Goal: Information Seeking & Learning: Learn about a topic

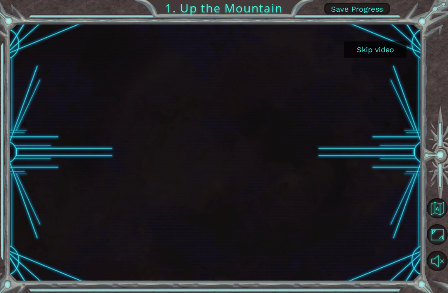
scroll to position [27, 0]
click at [379, 51] on button "Skip video" at bounding box center [375, 49] width 62 height 16
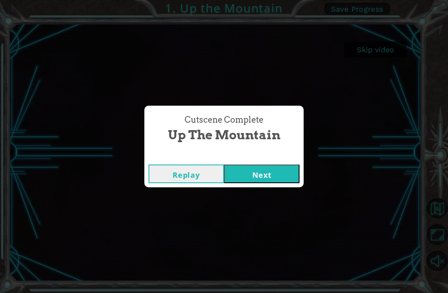
click at [265, 173] on button "Next" at bounding box center [261, 174] width 75 height 19
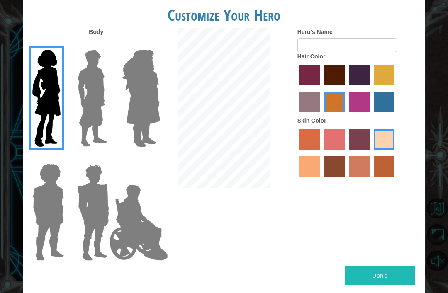
click at [93, 96] on img at bounding box center [92, 98] width 37 height 104
click at [106, 44] on input "Hero Lars" at bounding box center [106, 44] width 0 height 0
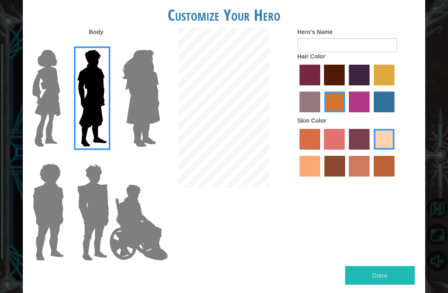
click at [156, 105] on img at bounding box center [141, 98] width 45 height 104
click at [151, 44] on input "Hero Amethyst" at bounding box center [151, 44] width 0 height 0
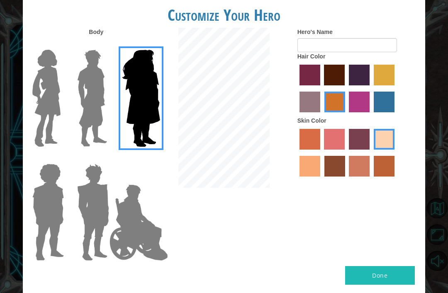
click at [138, 209] on img at bounding box center [138, 222] width 65 height 83
click at [151, 158] on input "Hero Jamie" at bounding box center [151, 158] width 0 height 0
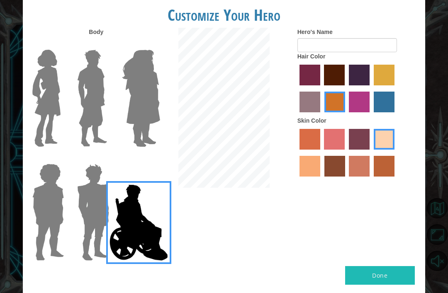
click at [78, 221] on img at bounding box center [93, 212] width 39 height 104
click at [106, 158] on input "Hero Garnet" at bounding box center [106, 158] width 0 height 0
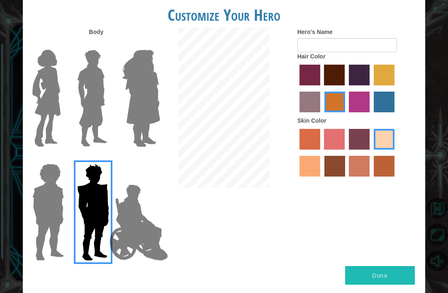
click at [45, 216] on img at bounding box center [48, 212] width 38 height 104
click at [61, 158] on input "Hero Steven" at bounding box center [61, 158] width 0 height 0
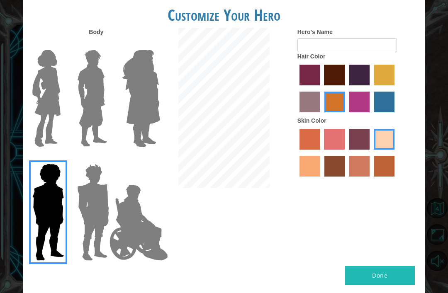
click at [96, 102] on img at bounding box center [92, 98] width 37 height 104
click at [106, 44] on input "Hero Lars" at bounding box center [106, 44] width 0 height 0
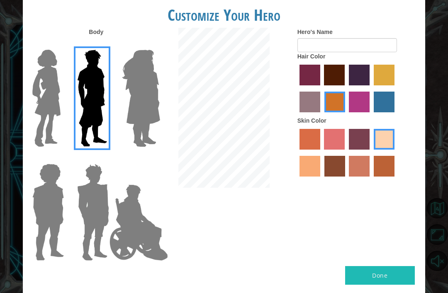
click at [345, 82] on label "maroon hair color" at bounding box center [334, 75] width 21 height 21
click at [321, 88] on input "maroon hair color" at bounding box center [321, 88] width 0 height 0
radio input "true"
click at [311, 85] on label "paprika hair color" at bounding box center [309, 75] width 21 height 21
click at [296, 88] on input "paprika hair color" at bounding box center [296, 88] width 0 height 0
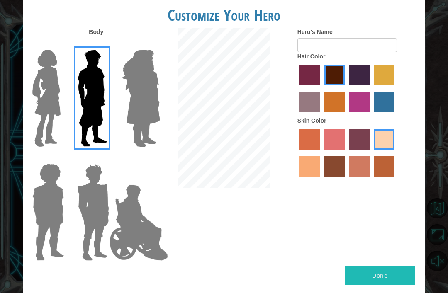
radio input "true"
click at [369, 80] on label "hot purple hair color" at bounding box center [359, 75] width 21 height 21
click at [346, 88] on input "hot purple hair color" at bounding box center [346, 88] width 0 height 0
radio input "true"
click at [374, 85] on label "tulip tree hair color" at bounding box center [384, 75] width 21 height 21
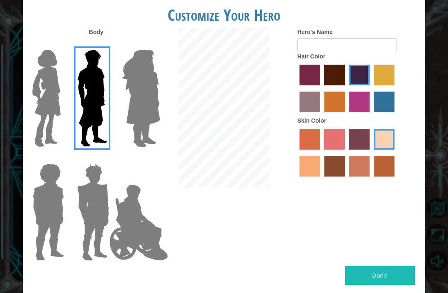
click at [371, 88] on input "tulip tree hair color" at bounding box center [371, 88] width 0 height 0
radio input "true"
click at [313, 85] on label "paprika hair color" at bounding box center [309, 75] width 21 height 21
click at [296, 88] on input "paprika hair color" at bounding box center [296, 88] width 0 height 0
radio input "true"
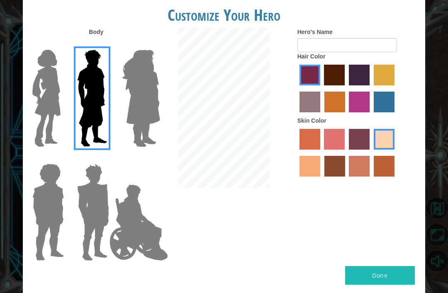
click at [316, 150] on label "sorbus skin color" at bounding box center [309, 139] width 21 height 21
click at [296, 153] on input "sorbus skin color" at bounding box center [296, 153] width 0 height 0
radio input "true"
click at [374, 150] on label "sandy beach skin color" at bounding box center [384, 139] width 21 height 21
click at [371, 153] on input "sandy beach skin color" at bounding box center [371, 153] width 0 height 0
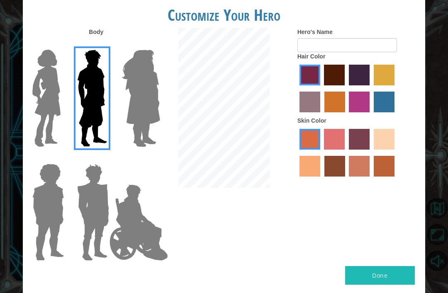
radio input "true"
click at [369, 107] on label "medium red violet hair color" at bounding box center [359, 102] width 21 height 21
click at [346, 115] on input "medium red violet hair color" at bounding box center [346, 115] width 0 height 0
radio input "true"
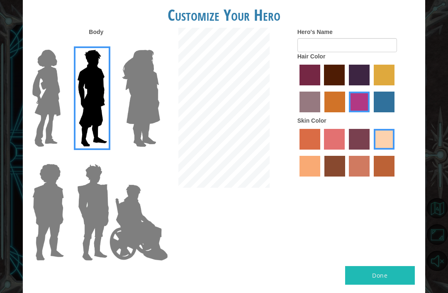
click at [345, 109] on label "gold drop hair color" at bounding box center [334, 102] width 21 height 21
click at [321, 115] on input "gold drop hair color" at bounding box center [321, 115] width 0 height 0
radio input "true"
click at [320, 109] on label "bazaar hair color" at bounding box center [309, 102] width 21 height 21
click at [396, 88] on input "bazaar hair color" at bounding box center [396, 88] width 0 height 0
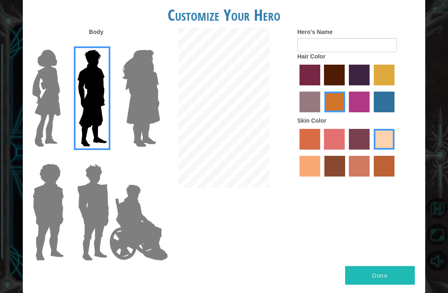
radio input "true"
click at [374, 112] on label "lachmara hair color" at bounding box center [384, 102] width 21 height 21
click at [371, 115] on input "lachmara hair color" at bounding box center [371, 115] width 0 height 0
radio input "true"
click at [386, 266] on button "Done" at bounding box center [380, 275] width 70 height 19
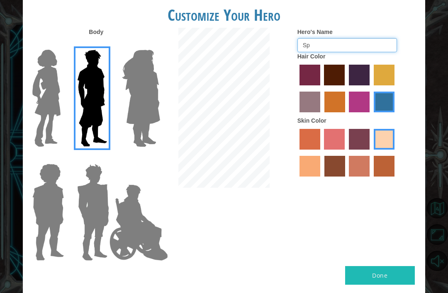
type input "S"
type input "A"
type input "I'm bored"
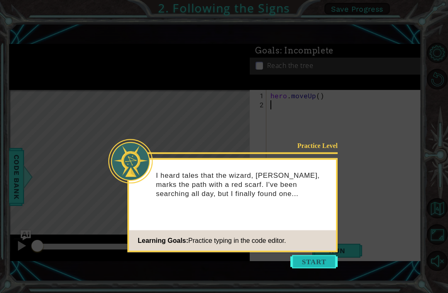
click at [307, 255] on button "Start" at bounding box center [313, 261] width 47 height 13
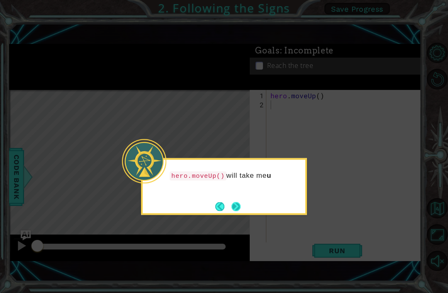
click at [235, 202] on button "Next" at bounding box center [235, 206] width 9 height 9
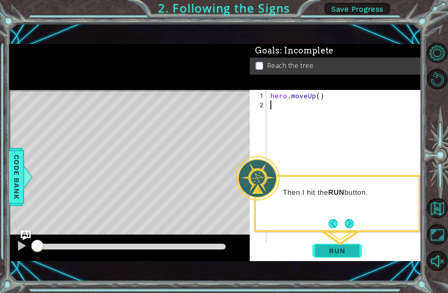
click at [337, 250] on span "Run" at bounding box center [336, 251] width 33 height 8
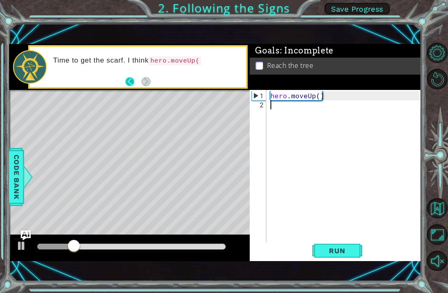
click at [127, 86] on button "Back" at bounding box center [133, 81] width 16 height 9
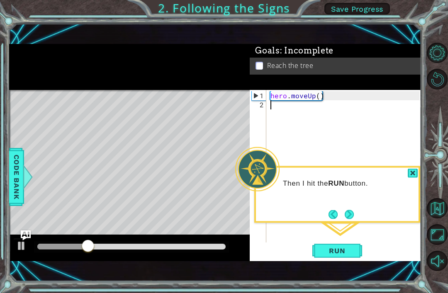
click at [105, 96] on div "Level Map" at bounding box center [200, 212] width 383 height 244
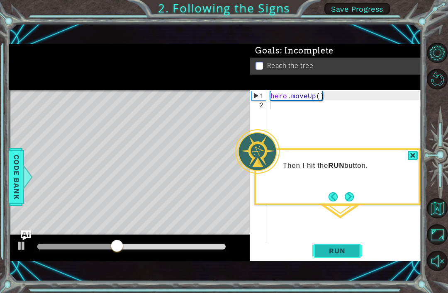
click at [347, 248] on span "Run" at bounding box center [336, 251] width 33 height 8
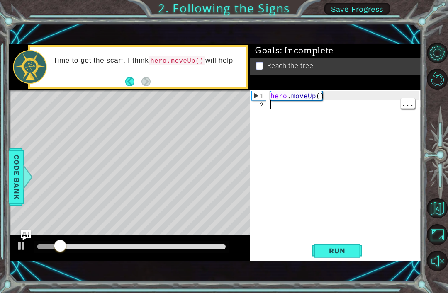
type textarea "hero.moveUp()"
click at [376, 97] on div "hero . moveUp ( )" at bounding box center [346, 177] width 155 height 173
click at [70, 88] on div "Time to get the scarf. I think hero.moveUp() will help." at bounding box center [137, 67] width 219 height 44
click at [56, 69] on div "Time to get the scarf. I think hero.moveUp() will help." at bounding box center [146, 67] width 199 height 30
click at [299, 95] on div "hero . moveUp ( )" at bounding box center [346, 177] width 155 height 173
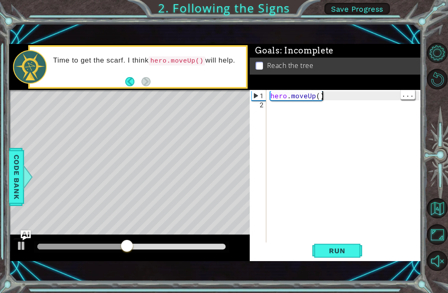
click at [387, 100] on div "hero . moveUp ( )" at bounding box center [346, 177] width 155 height 173
click at [350, 104] on div "hero . moveUp ( )" at bounding box center [346, 177] width 155 height 173
click at [68, 103] on div "Level Map" at bounding box center [200, 212] width 383 height 244
click at [70, 107] on div "Level Map" at bounding box center [200, 212] width 383 height 244
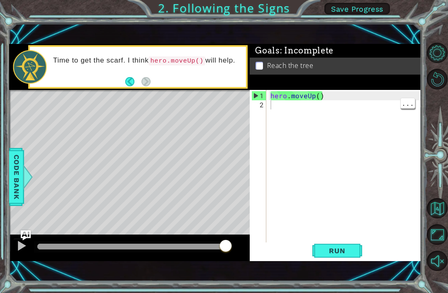
click at [311, 92] on div "hero . moveUp ( )" at bounding box center [346, 177] width 155 height 173
type textarea "hero.moveUp()"
click at [123, 80] on div "Time to get the scarf. I think hero.moveUp() will help." at bounding box center [146, 67] width 199 height 30
click at [216, 250] on div at bounding box center [131, 247] width 189 height 6
click at [54, 99] on div "Level Map" at bounding box center [200, 212] width 383 height 244
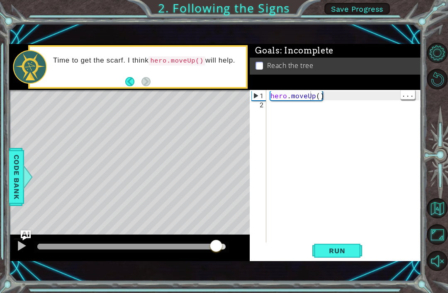
click at [122, 80] on div "Time to get the scarf. I think hero.moveUp() will help." at bounding box center [146, 67] width 199 height 30
click at [133, 82] on button "Back" at bounding box center [133, 81] width 16 height 9
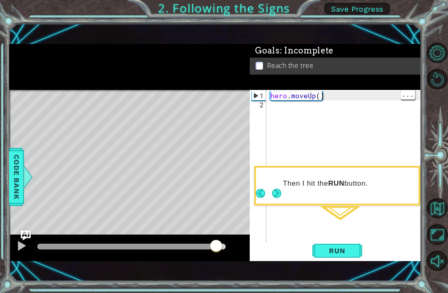
scroll to position [2, 0]
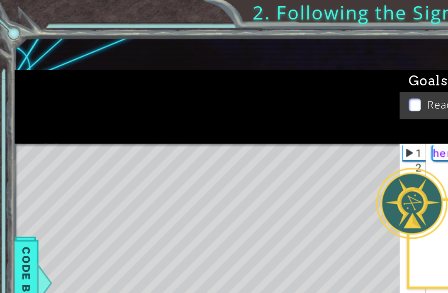
click at [221, 95] on div "Level Map" at bounding box center [200, 212] width 383 height 244
click at [177, 82] on div at bounding box center [129, 67] width 241 height 46
click at [265, 75] on div "Reach the tree" at bounding box center [335, 66] width 171 height 17
